Goal: Task Accomplishment & Management: Use online tool/utility

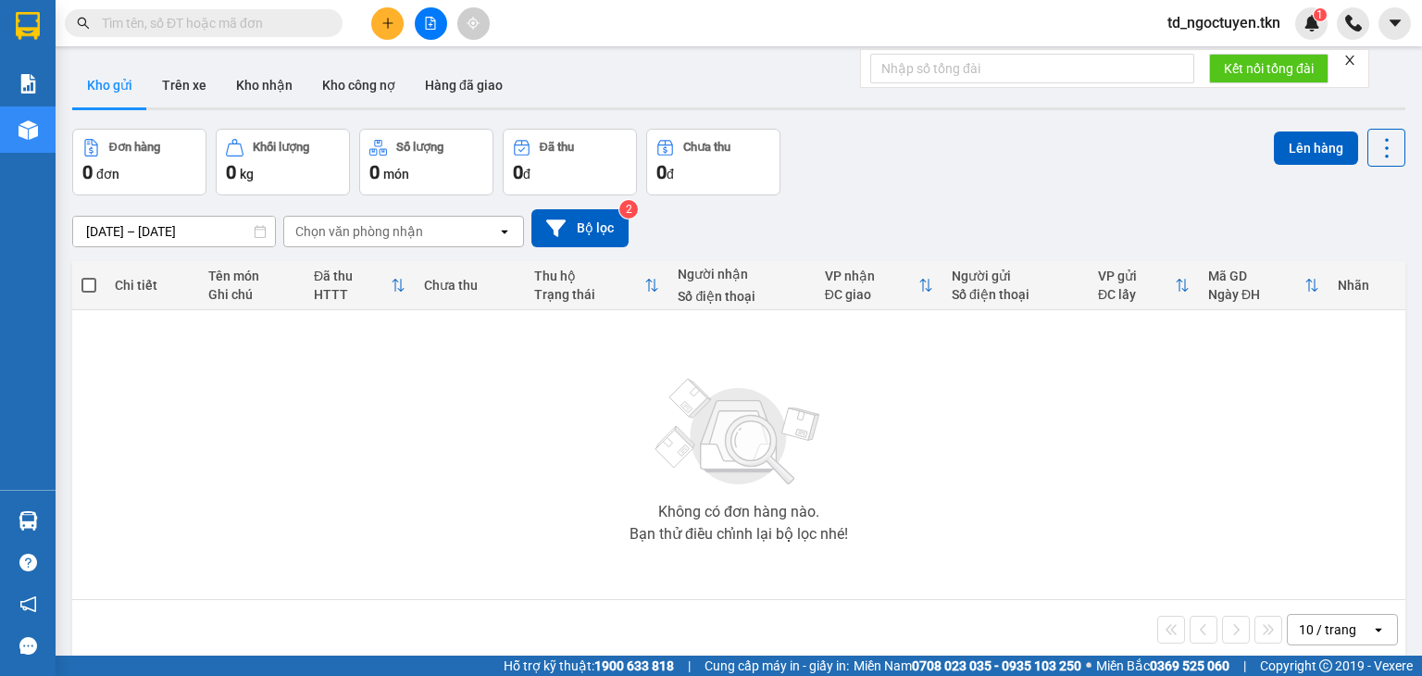
click at [181, 26] on input "text" at bounding box center [211, 23] width 218 height 20
paste input "0357142210"
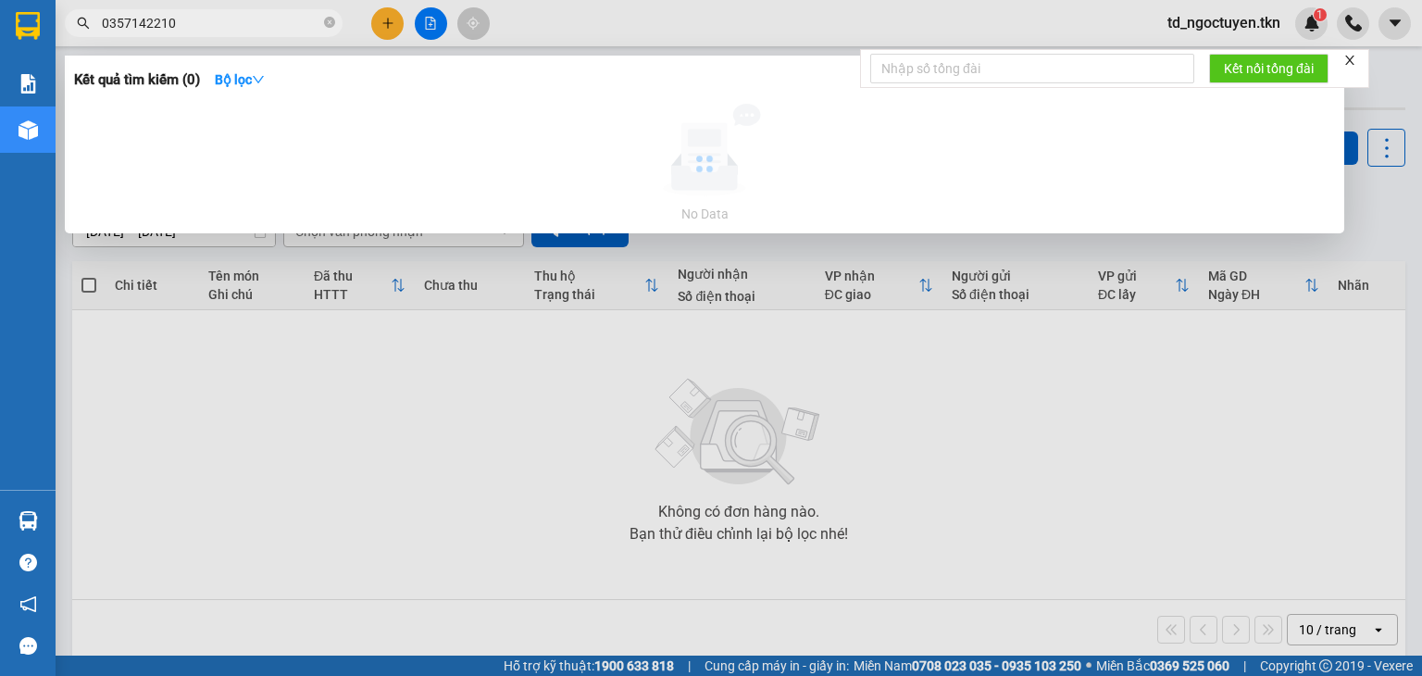
type input "0357142210"
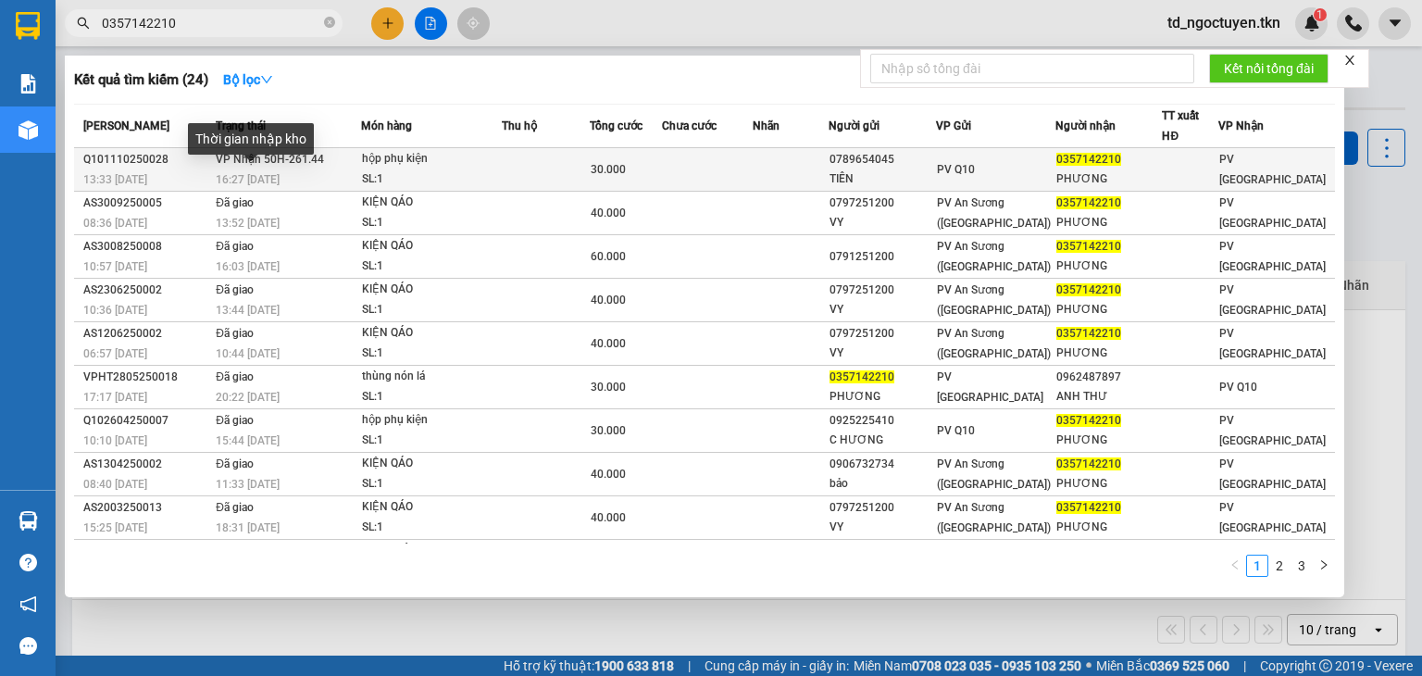
click at [231, 173] on span "16:27 [DATE]" at bounding box center [248, 179] width 64 height 13
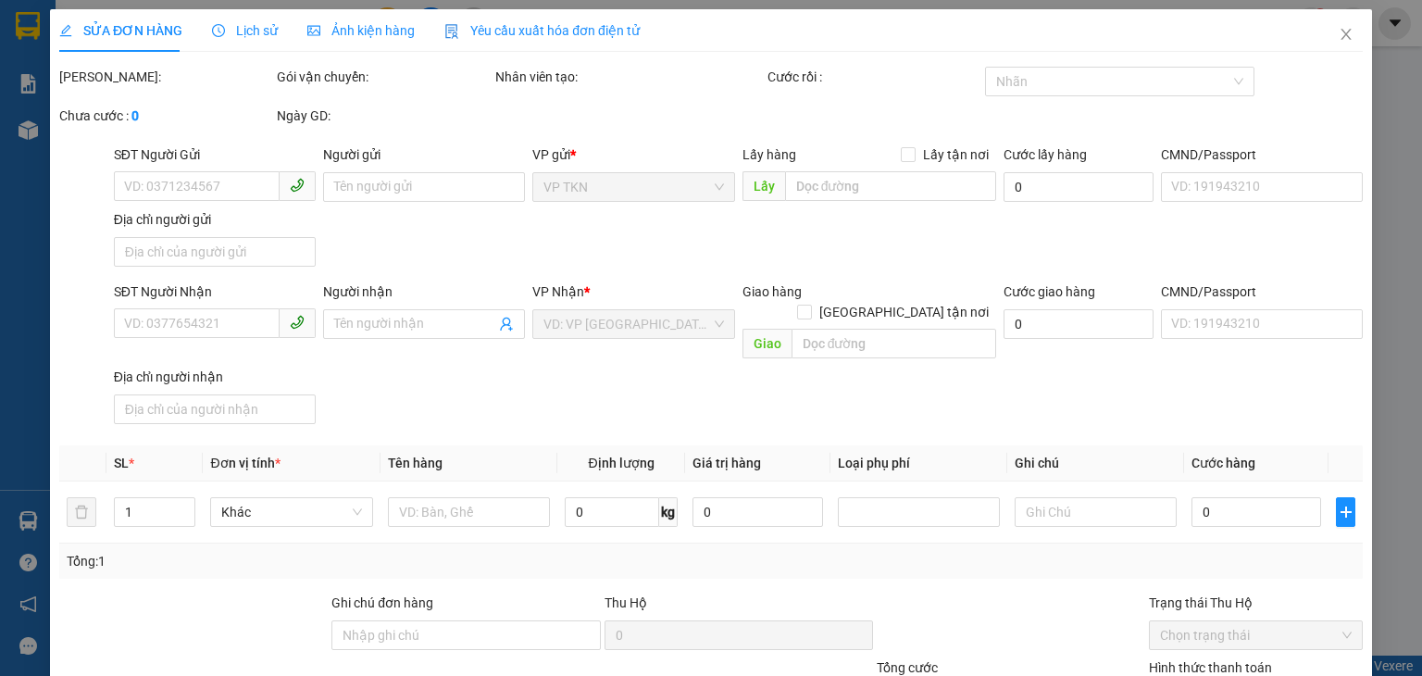
type input "0789654045"
type input "TIÊN"
type input "0357142210"
type input "PHƯƠNG"
type input "30.000"
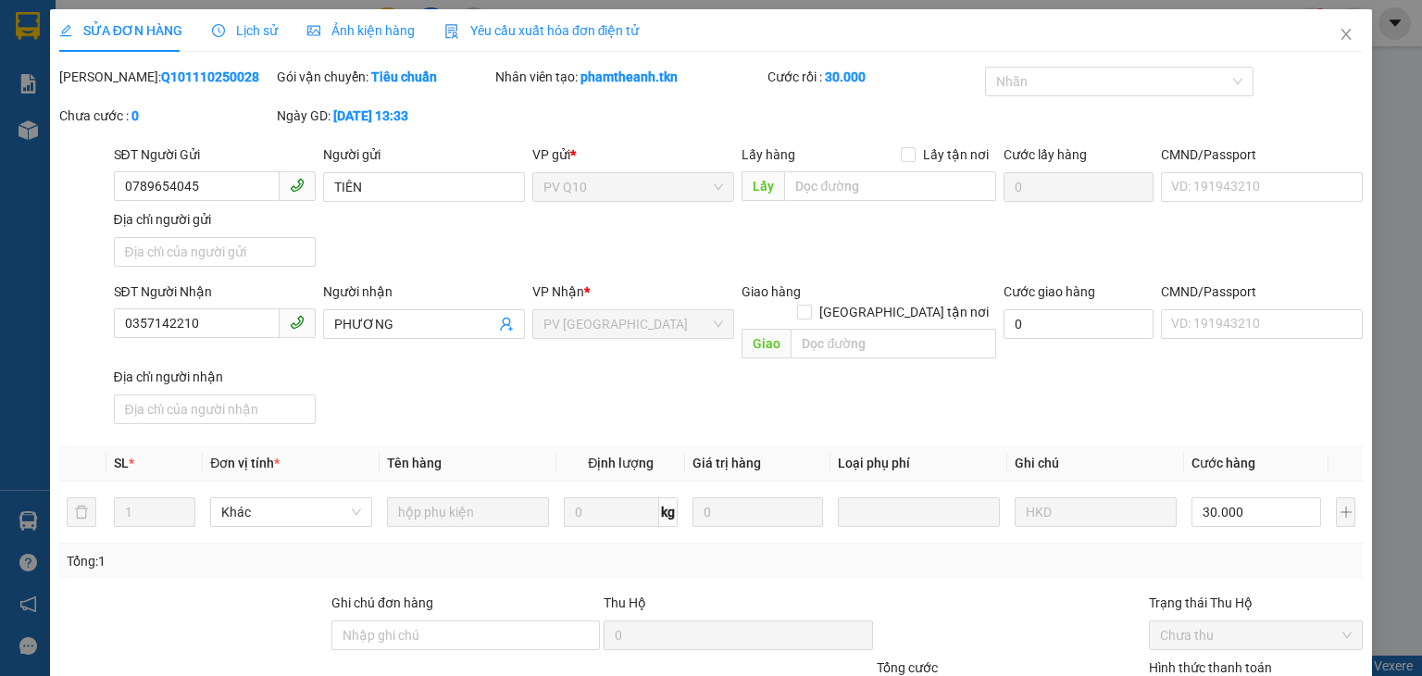
click at [254, 29] on span "Lịch sử" at bounding box center [245, 30] width 66 height 15
